Goal: Task Accomplishment & Management: Manage account settings

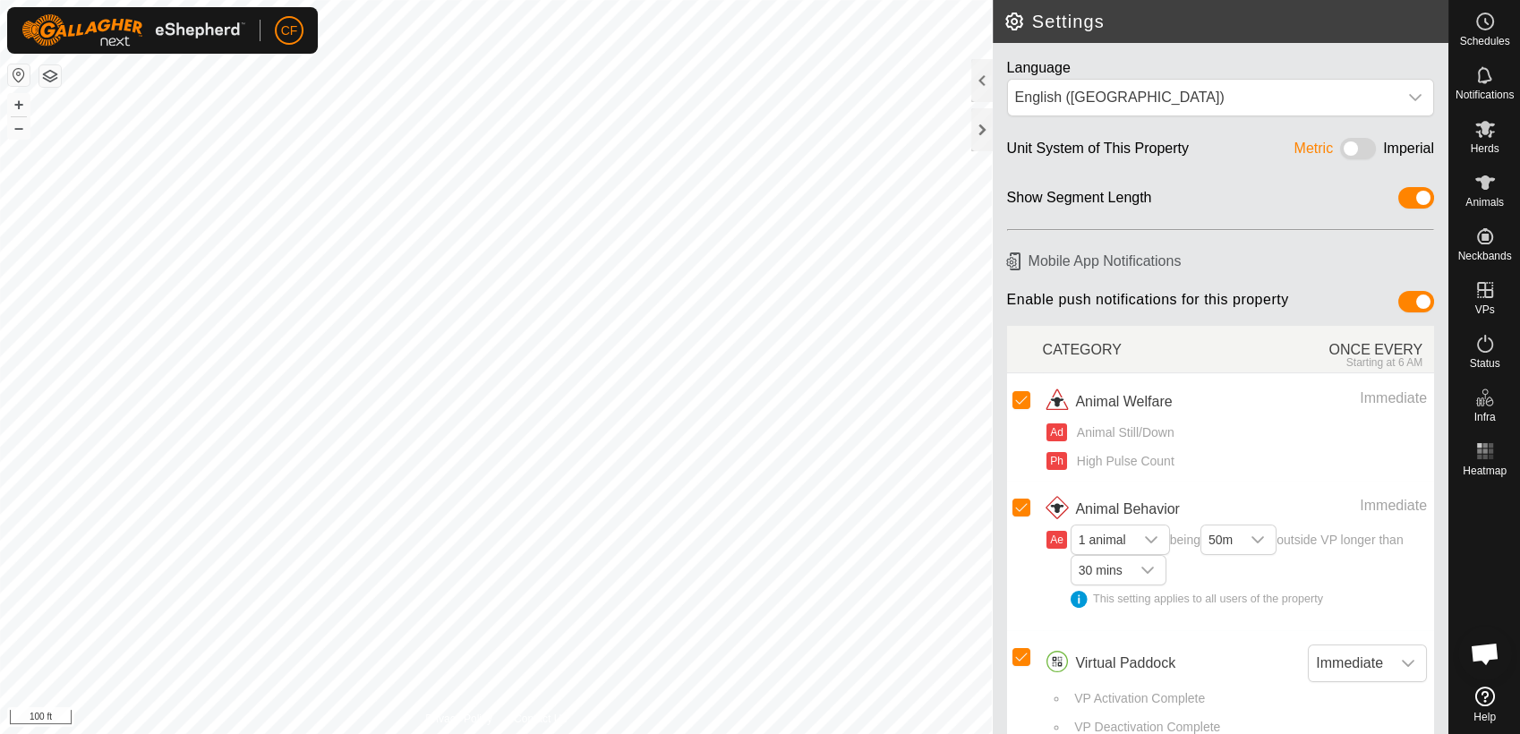
scroll to position [6840, 0]
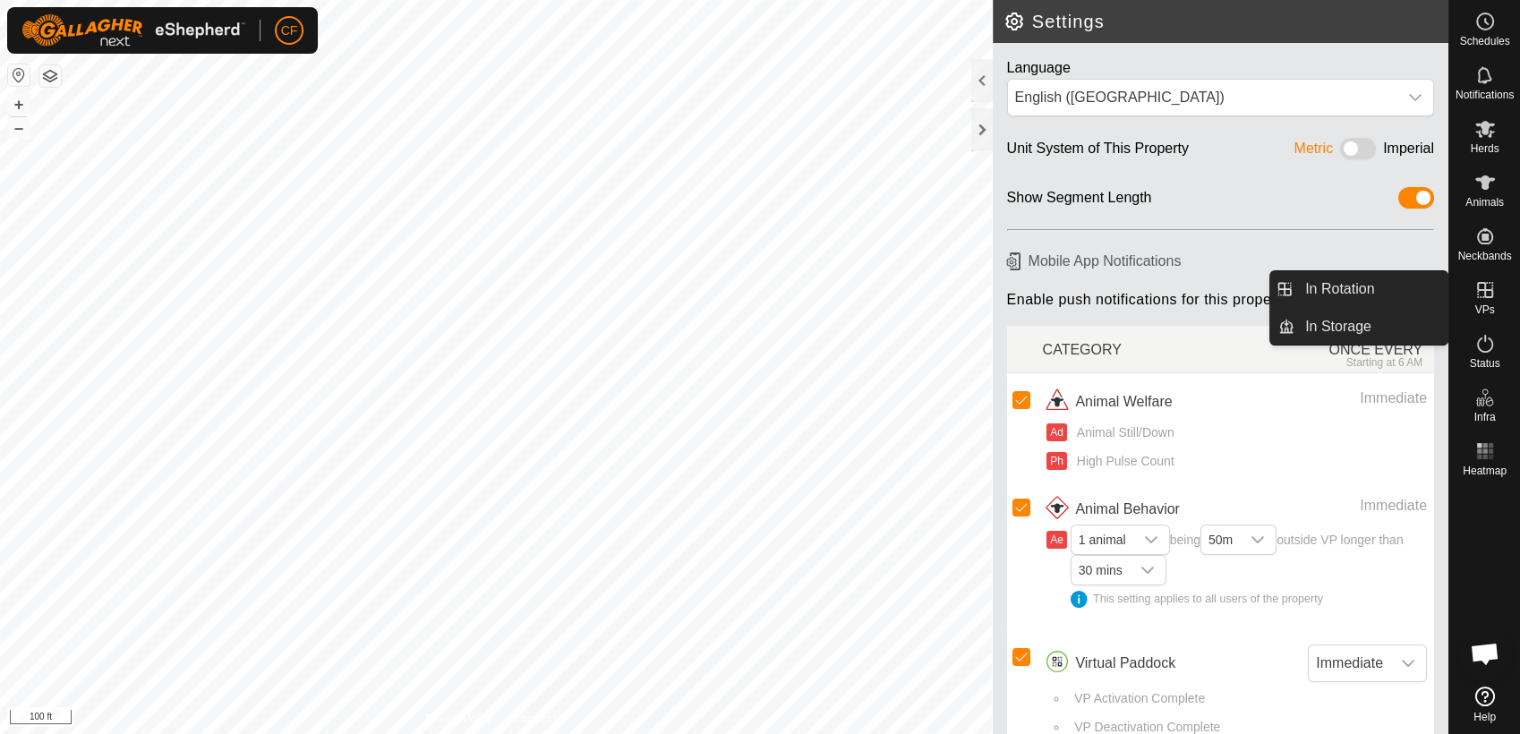
click at [1476, 293] on icon at bounding box center [1484, 289] width 21 height 21
click at [1385, 295] on link "In Rotation" at bounding box center [1370, 289] width 153 height 36
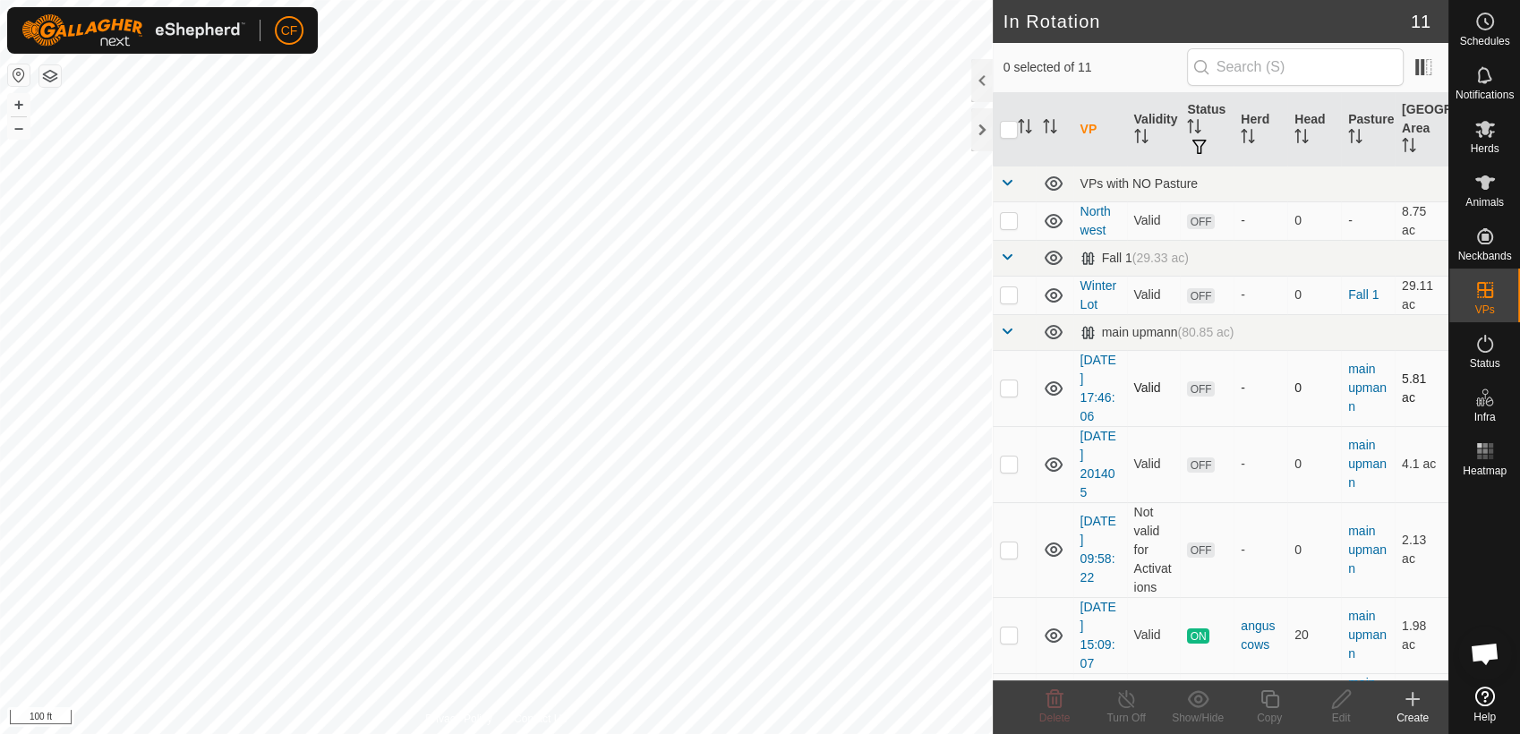
click at [1004, 392] on p-checkbox at bounding box center [1009, 387] width 18 height 14
click at [1053, 696] on icon at bounding box center [1054, 698] width 21 height 21
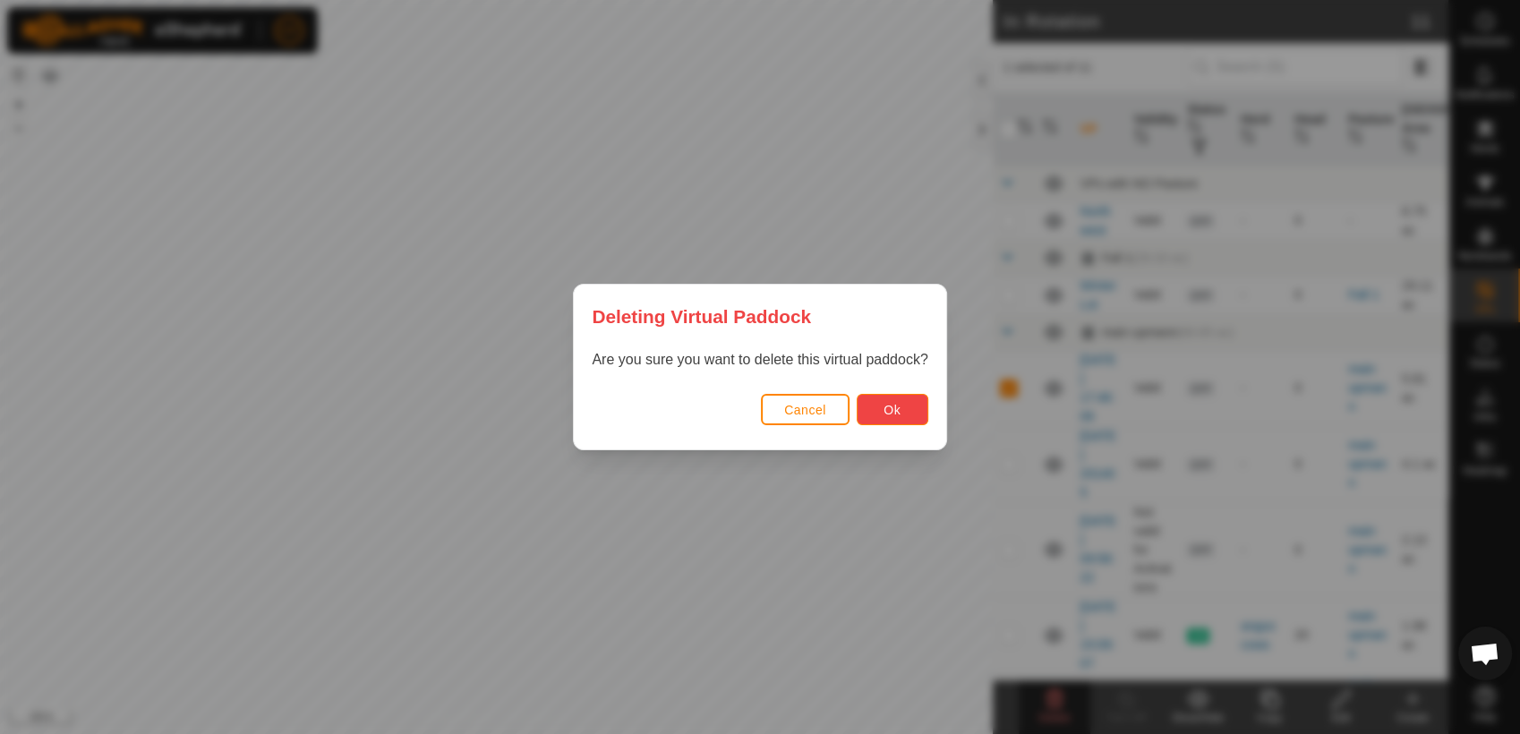
click at [881, 413] on button "Ok" at bounding box center [893, 409] width 72 height 31
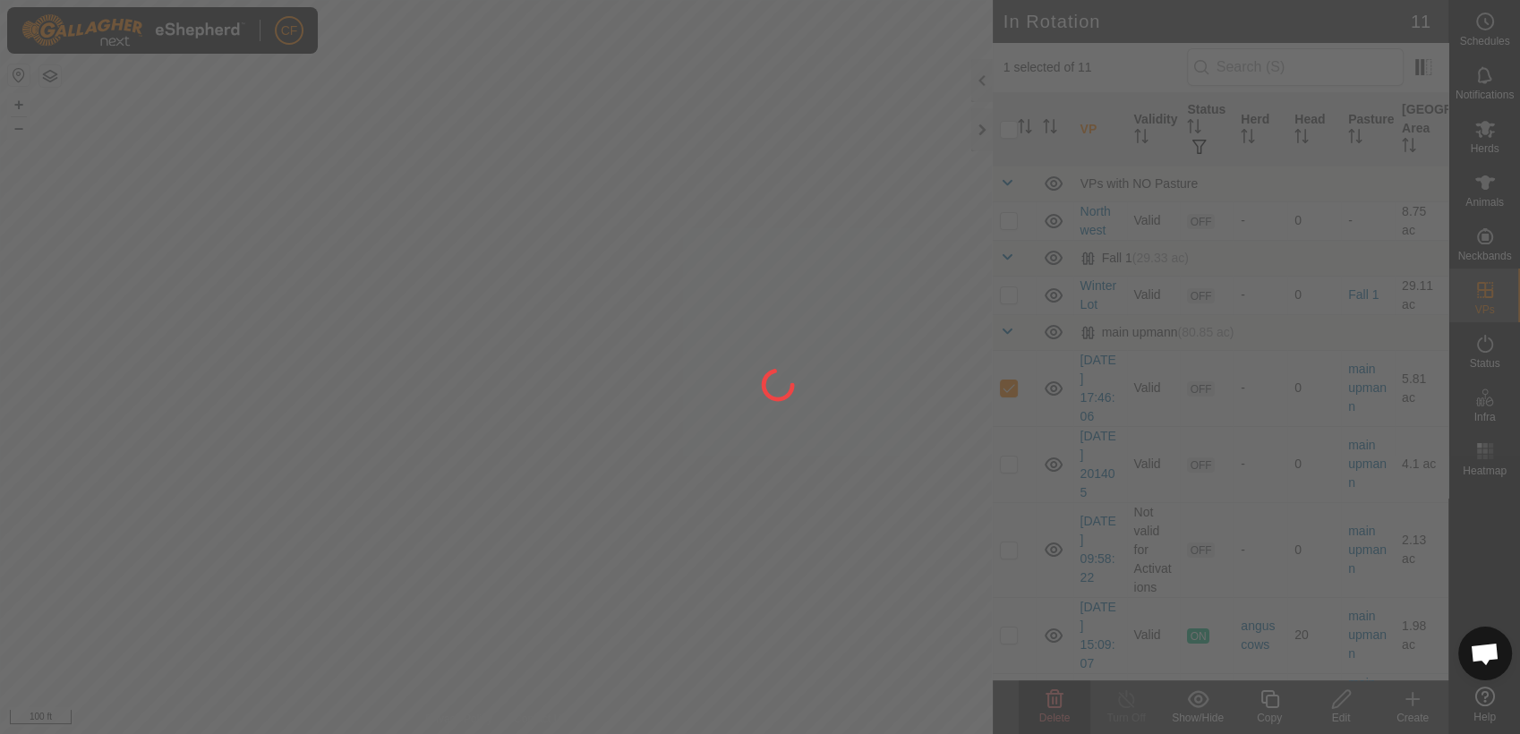
checkbox input "false"
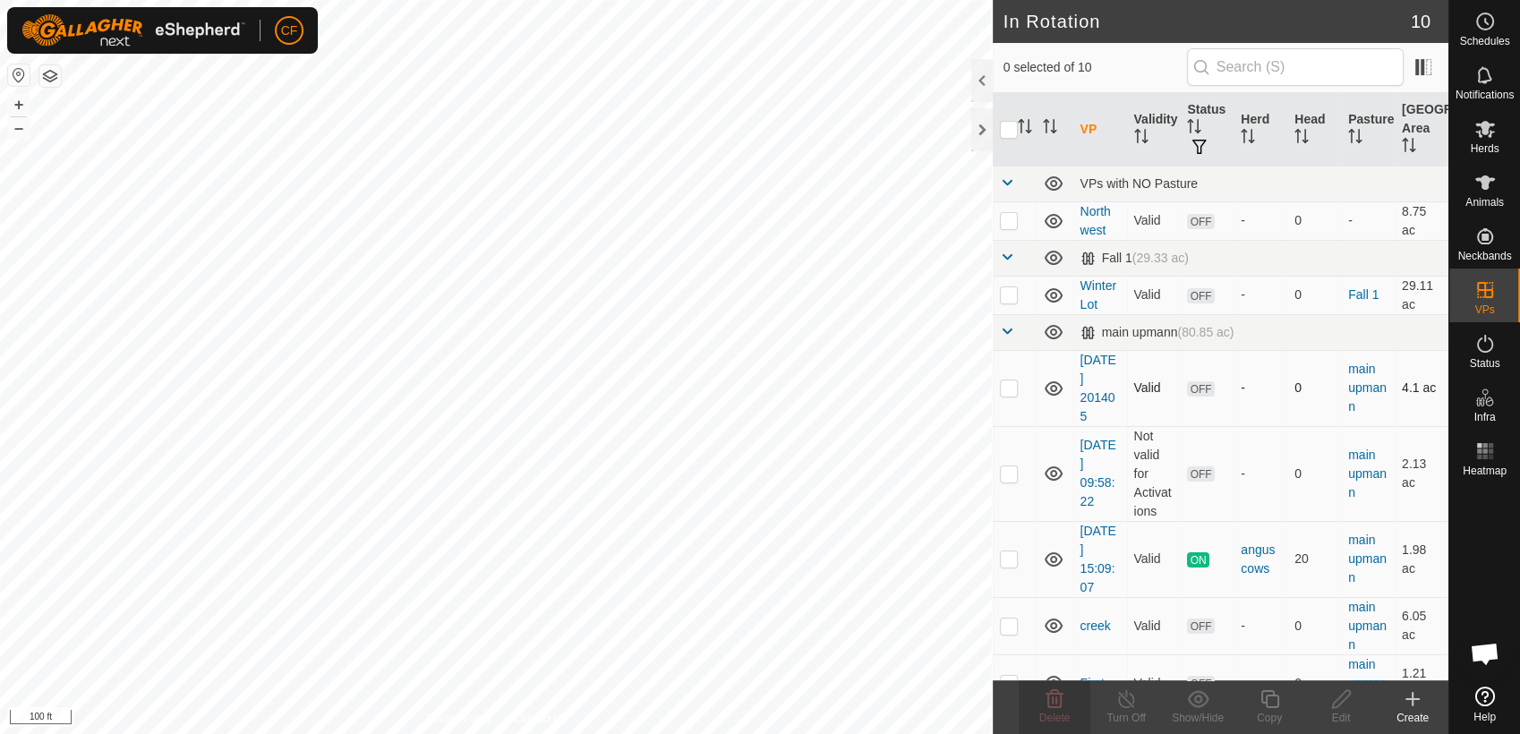
click at [1010, 393] on p-checkbox at bounding box center [1009, 387] width 18 height 14
checkbox input "true"
click at [1055, 696] on icon at bounding box center [1054, 698] width 21 height 21
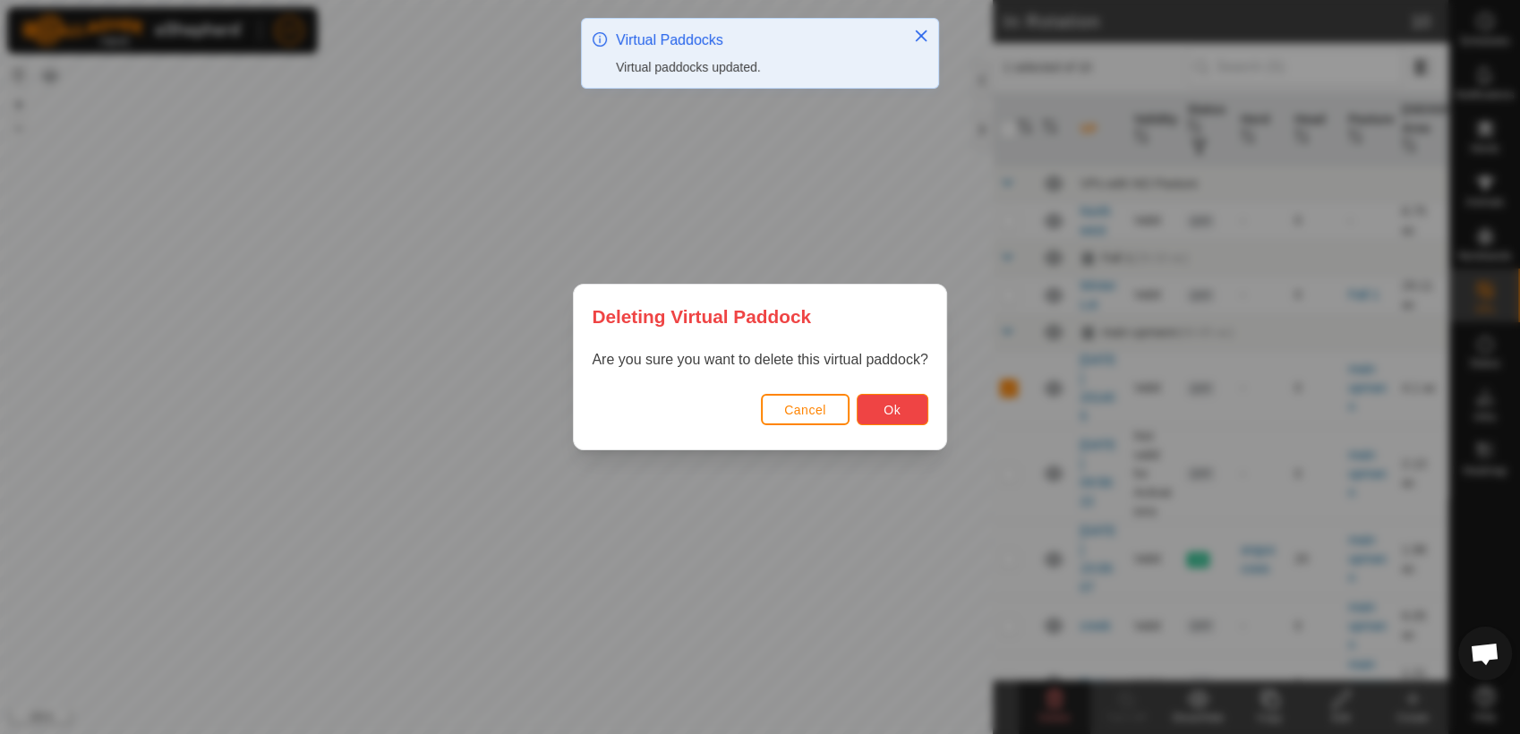
click at [897, 421] on button "Ok" at bounding box center [893, 409] width 72 height 31
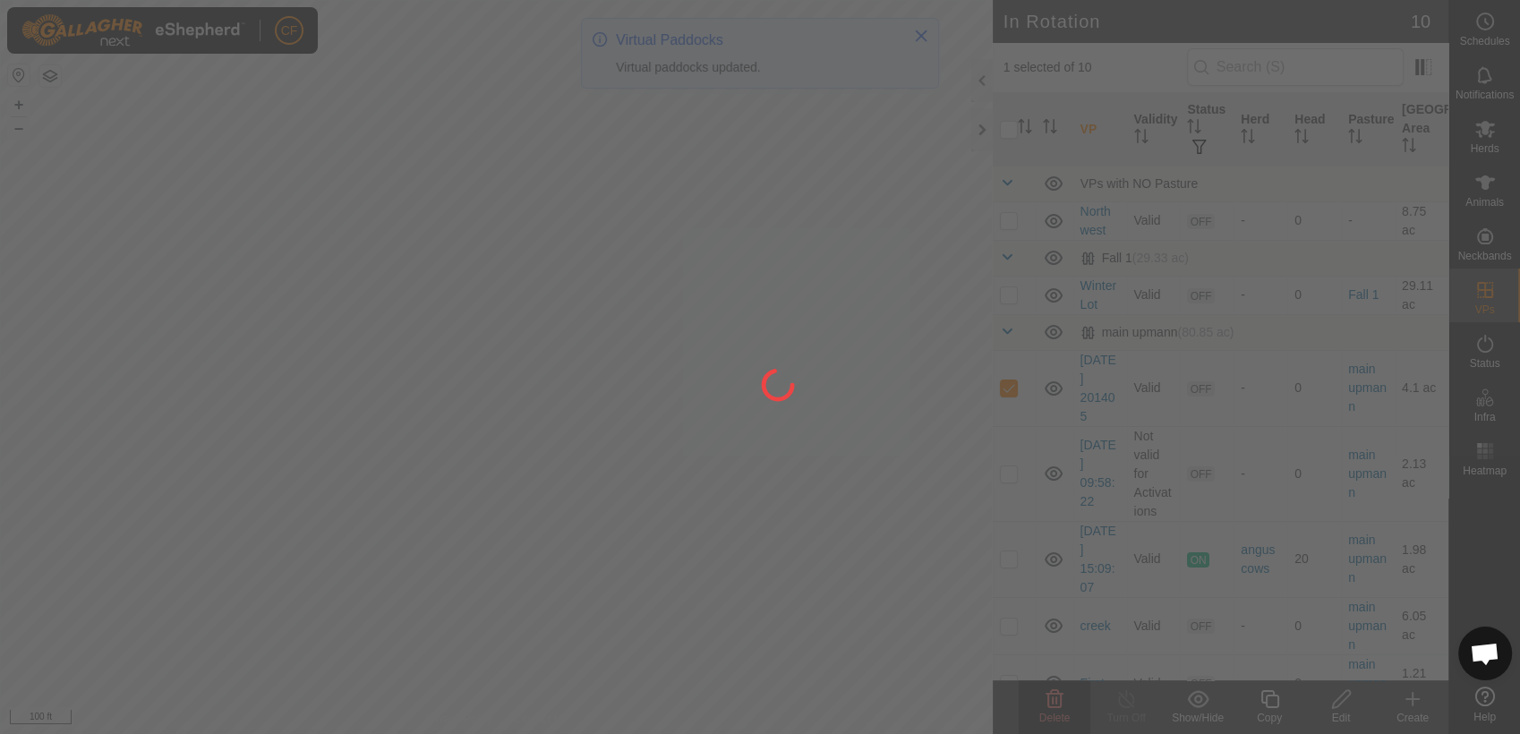
checkbox input "false"
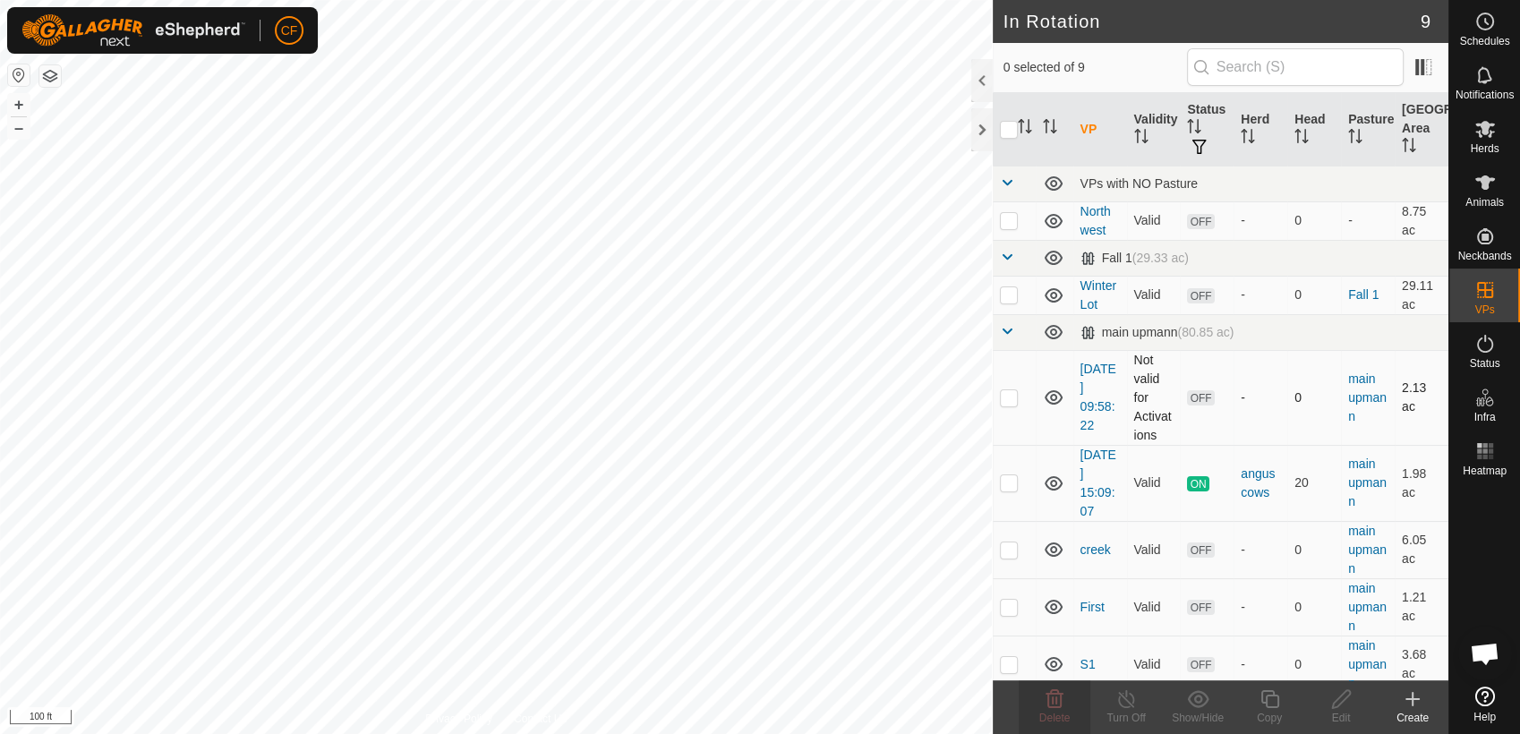
click at [1007, 395] on p-checkbox at bounding box center [1009, 397] width 18 height 14
checkbox input "true"
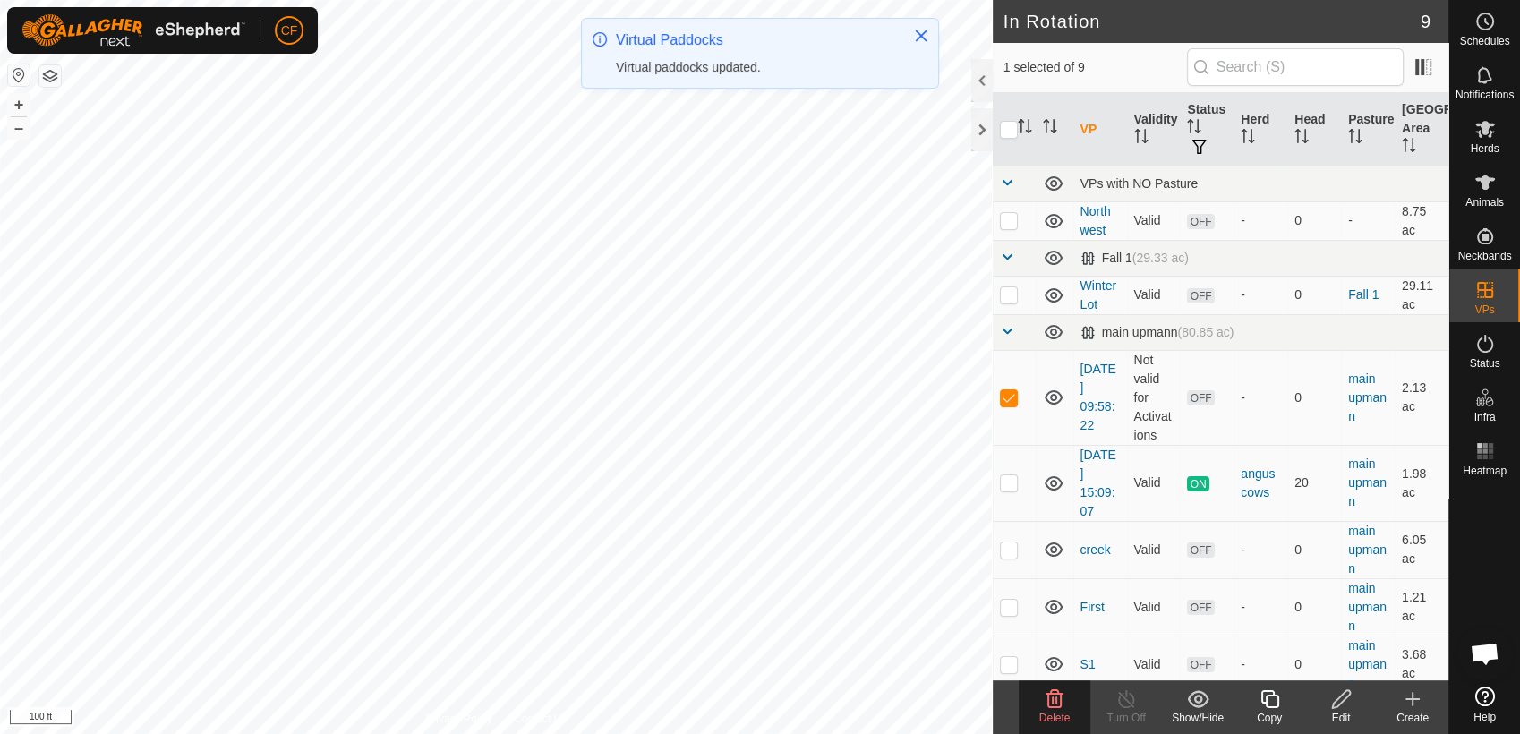
click at [1057, 705] on icon at bounding box center [1054, 698] width 21 height 21
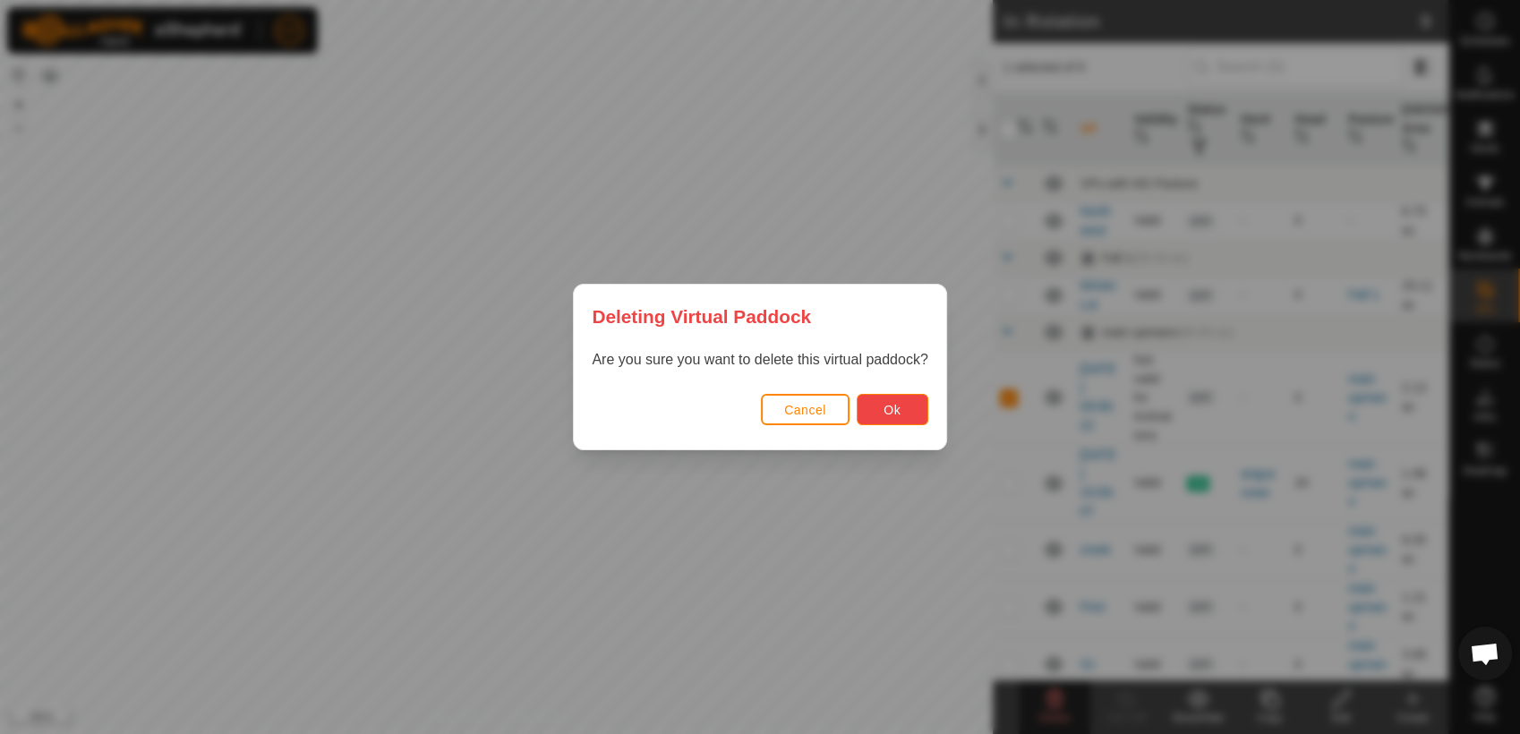
click at [902, 412] on button "Ok" at bounding box center [893, 409] width 72 height 31
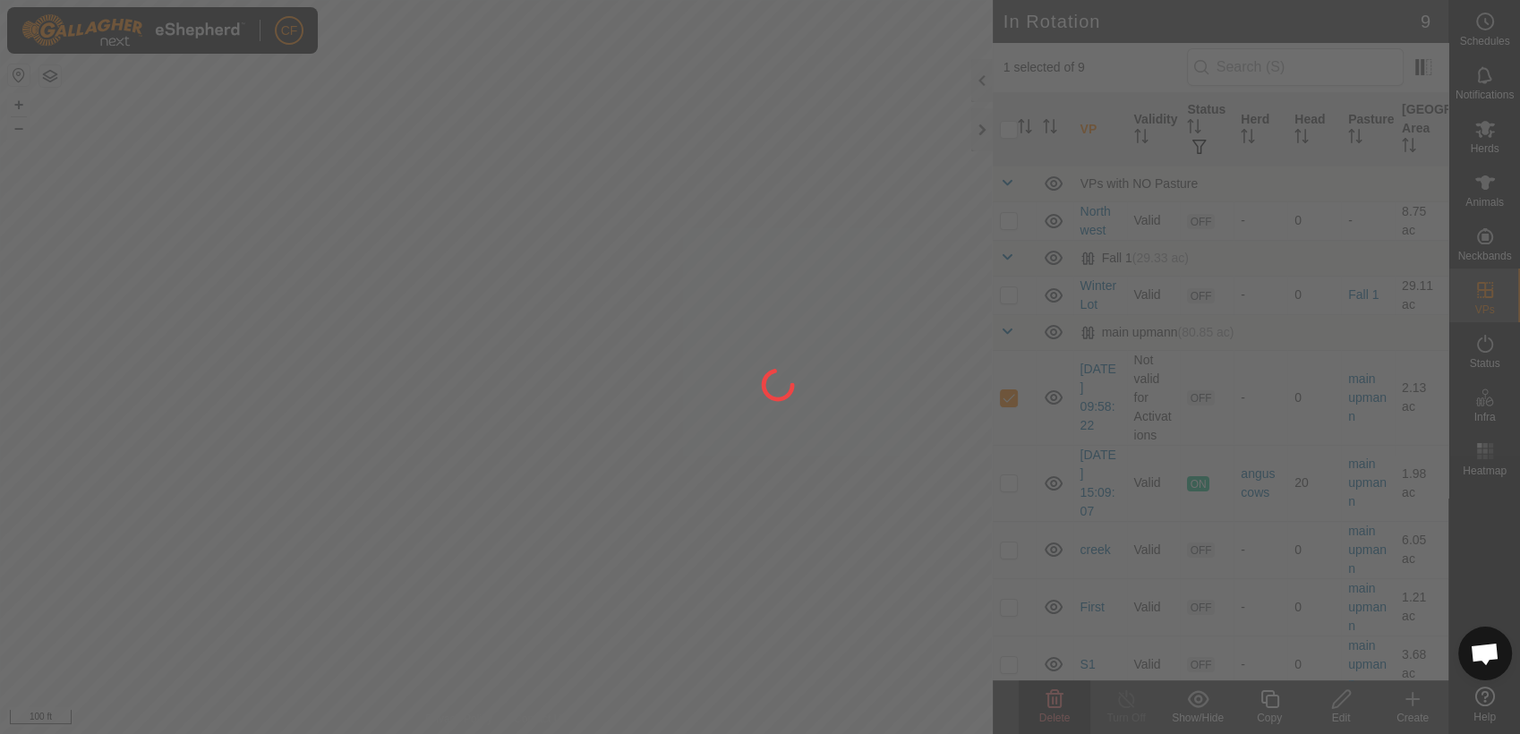
checkbox input "false"
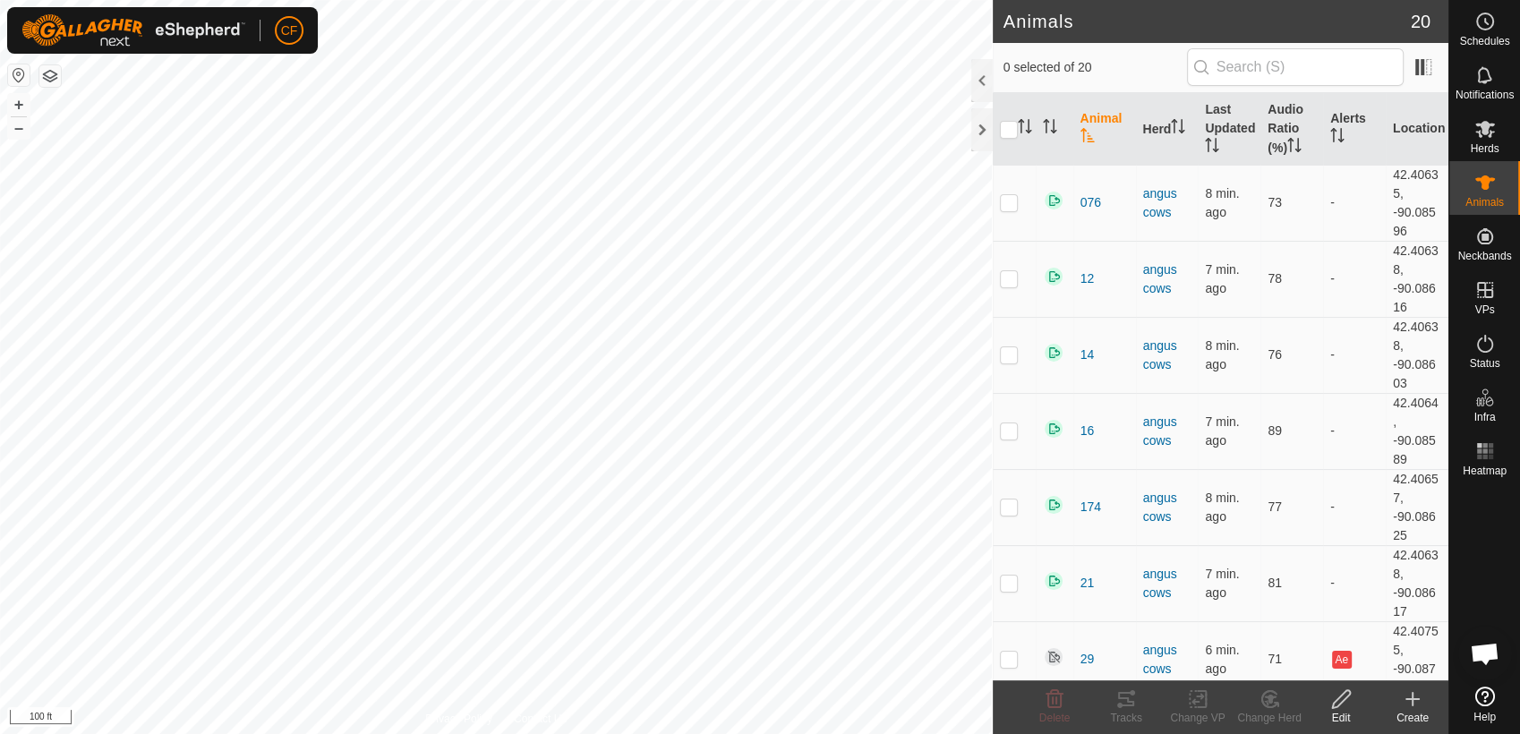
scroll to position [6840, 0]
